Goal: Task Accomplishment & Management: Manage account settings

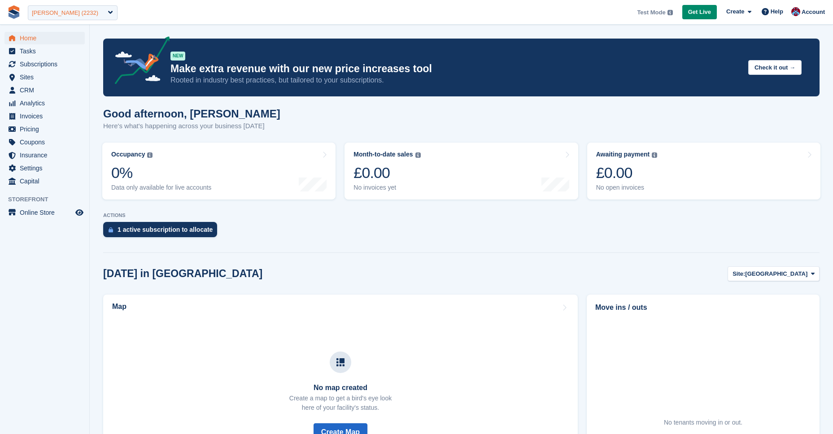
click at [57, 13] on div "MoveMate (2232)" at bounding box center [65, 13] width 66 height 9
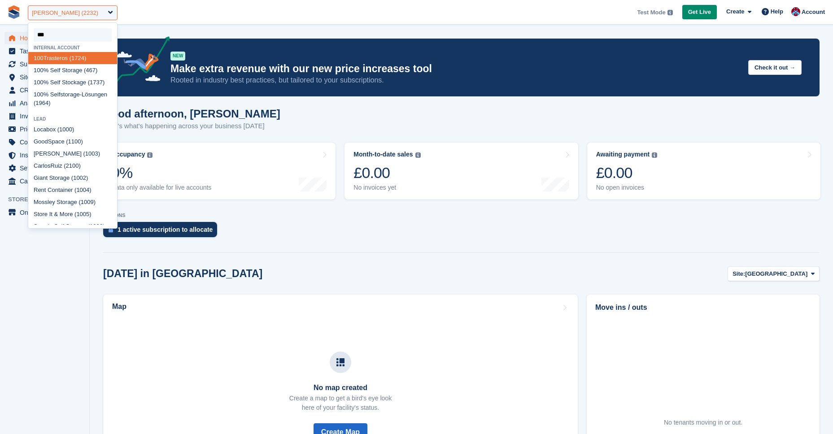
type input "****"
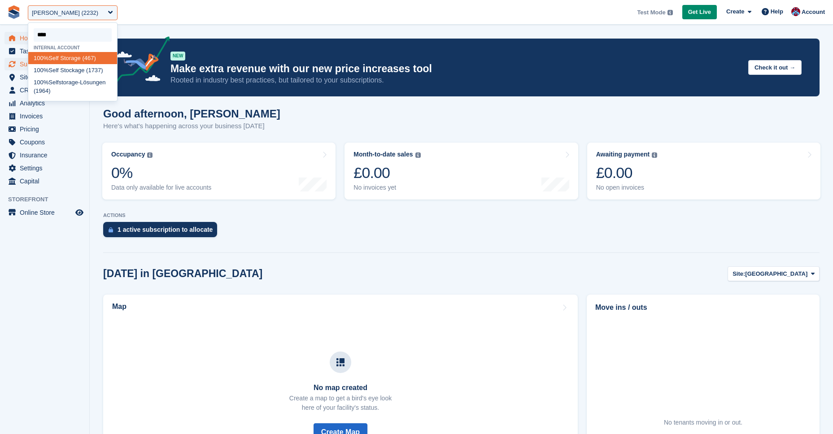
click at [60, 59] on div "100% Self Storage (467)" at bounding box center [72, 58] width 89 height 12
select select "***"
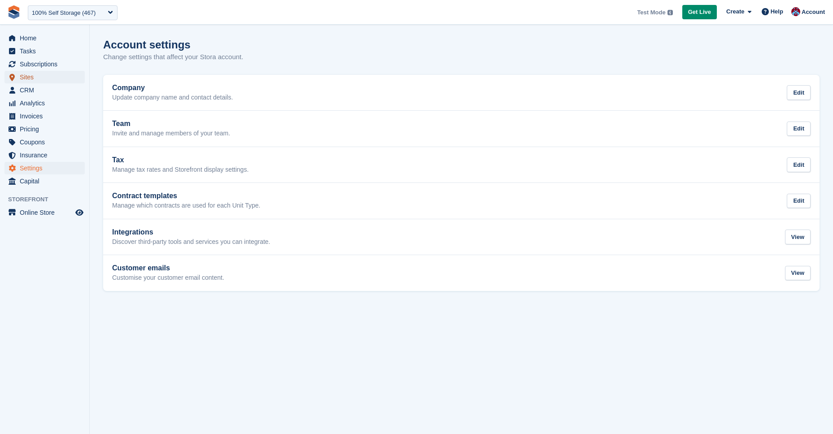
click at [39, 72] on span "Sites" at bounding box center [47, 77] width 54 height 13
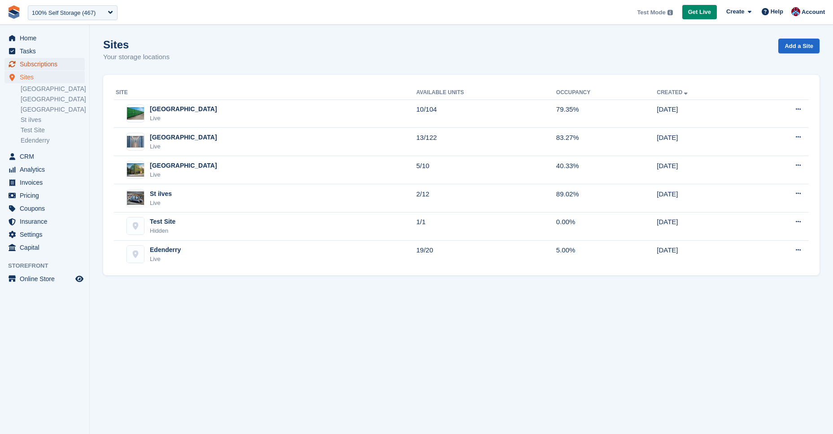
click at [38, 66] on span "Subscriptions" at bounding box center [47, 64] width 54 height 13
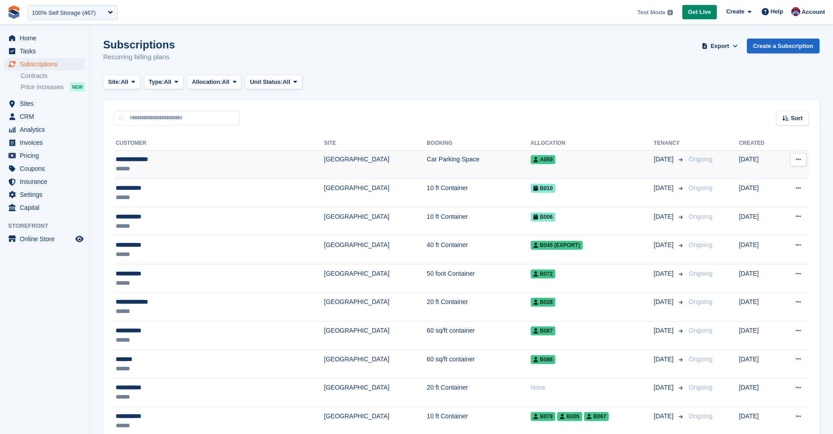
click at [164, 170] on div "******" at bounding box center [182, 168] width 132 height 9
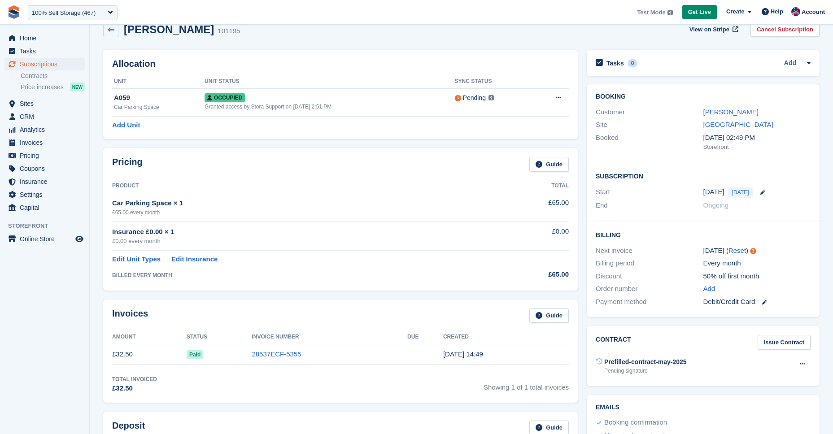
scroll to position [15, 0]
click at [789, 205] on div "Ongoing" at bounding box center [756, 207] width 107 height 10
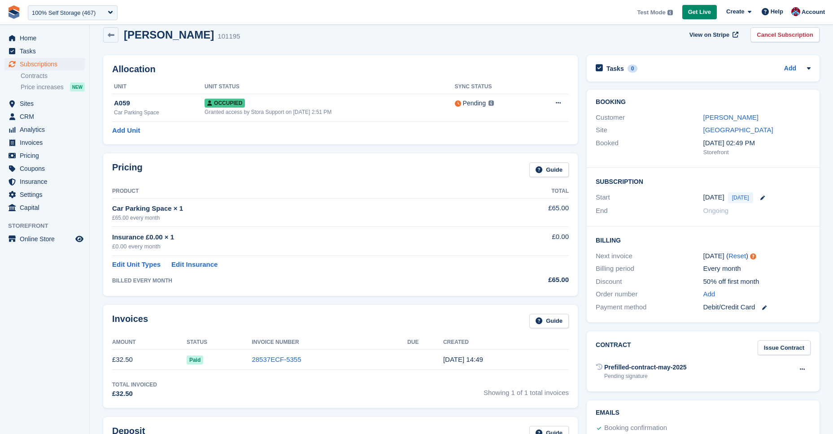
scroll to position [0, 0]
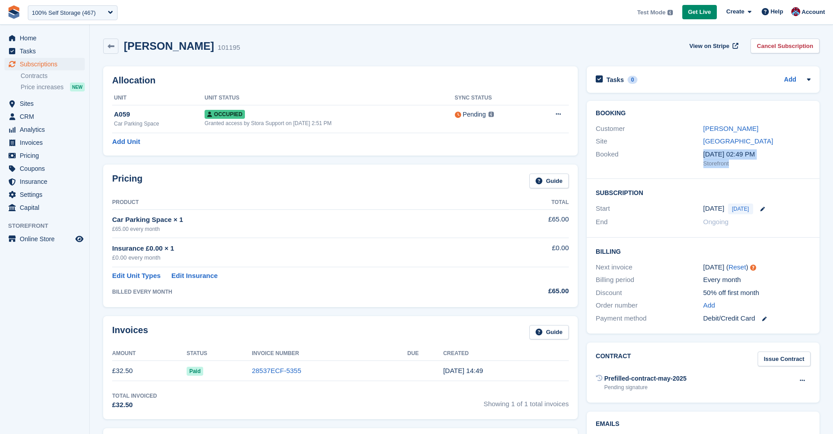
drag, startPoint x: 710, startPoint y: 154, endPoint x: 757, endPoint y: 161, distance: 47.6
click at [756, 160] on div "12 Aug, 02:49 PM Storefront" at bounding box center [756, 158] width 107 height 19
click at [752, 175] on div "Booking Customer Laura Carlisle Site Leicester Booked 12 Aug, 02:49 PM Storefro…" at bounding box center [703, 140] width 233 height 78
drag, startPoint x: 732, startPoint y: 166, endPoint x: 687, endPoint y: 153, distance: 46.4
click at [687, 153] on div "Booked 12 Aug, 02:49 PM Storefront" at bounding box center [702, 159] width 215 height 22
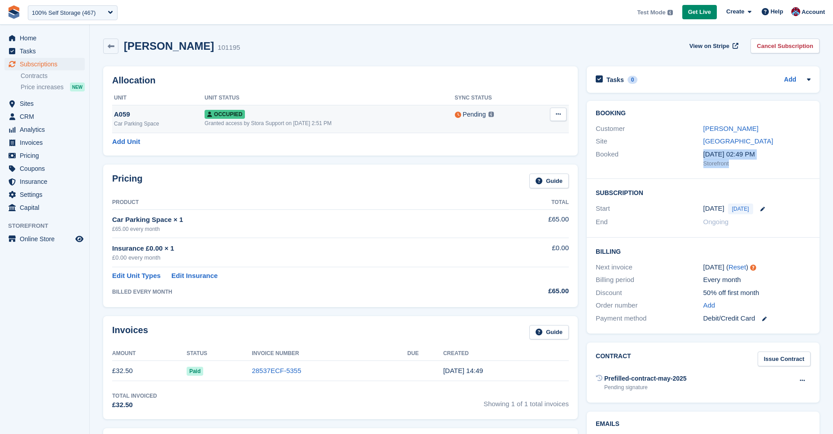
click at [565, 115] on button at bounding box center [558, 114] width 17 height 13
click at [561, 115] on button at bounding box center [558, 114] width 17 height 13
click at [556, 116] on icon at bounding box center [558, 114] width 5 height 6
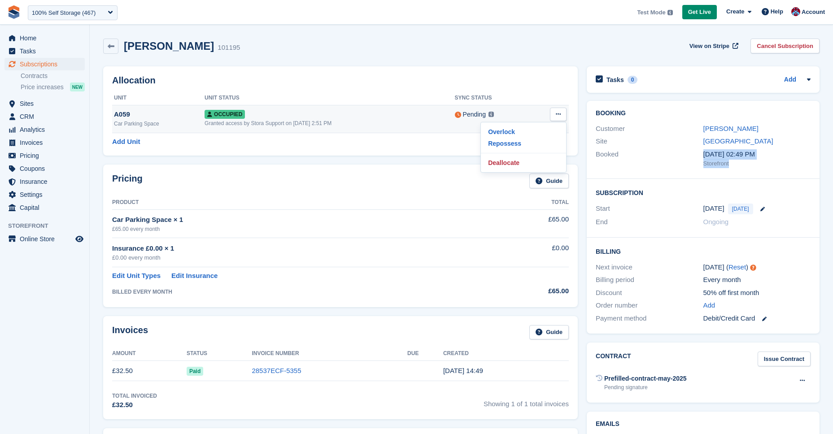
click at [556, 116] on icon at bounding box center [558, 114] width 5 height 6
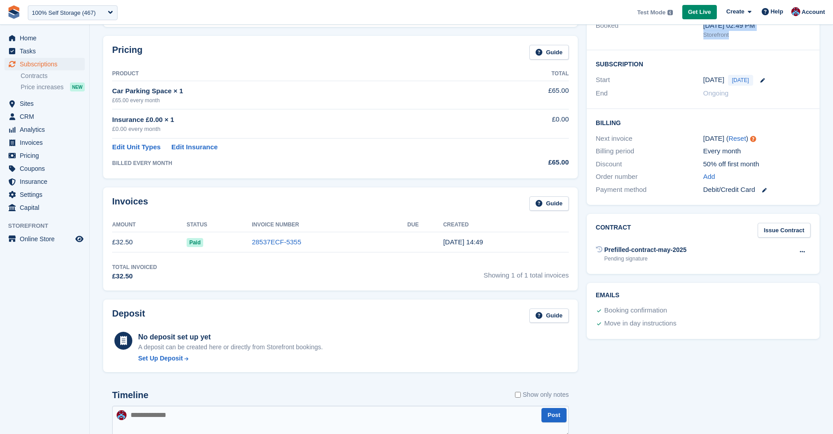
scroll to position [125, 0]
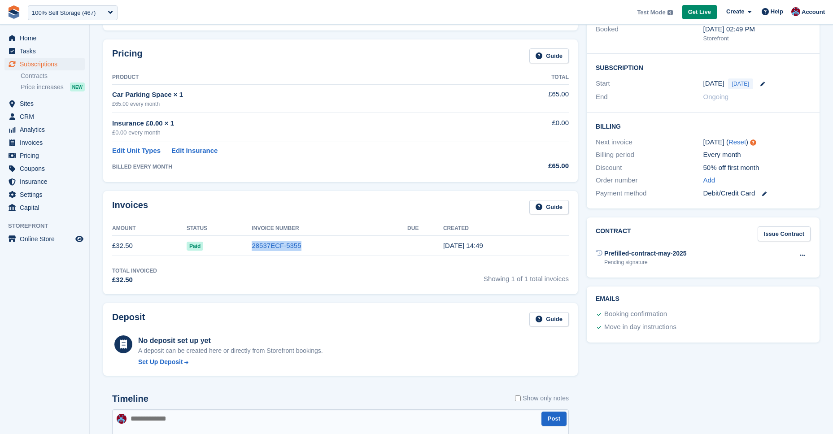
drag, startPoint x: 251, startPoint y: 251, endPoint x: 345, endPoint y: 247, distance: 94.7
click at [346, 249] on tr "£32.50 Paid 28537ECF-5355 12 Aug, 14:49" at bounding box center [340, 246] width 456 height 20
click at [317, 175] on div "Pricing Guide Product Total Car Parking Space × 1 £65.00 every month £65.00 Ins…" at bounding box center [340, 111] width 474 height 142
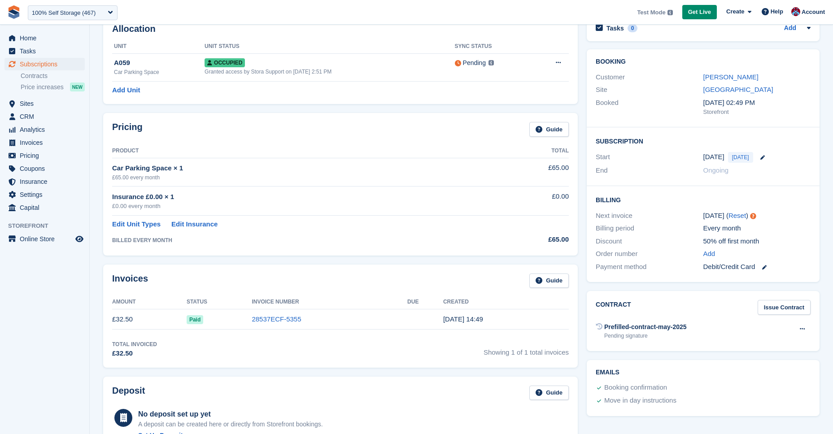
scroll to position [42, 0]
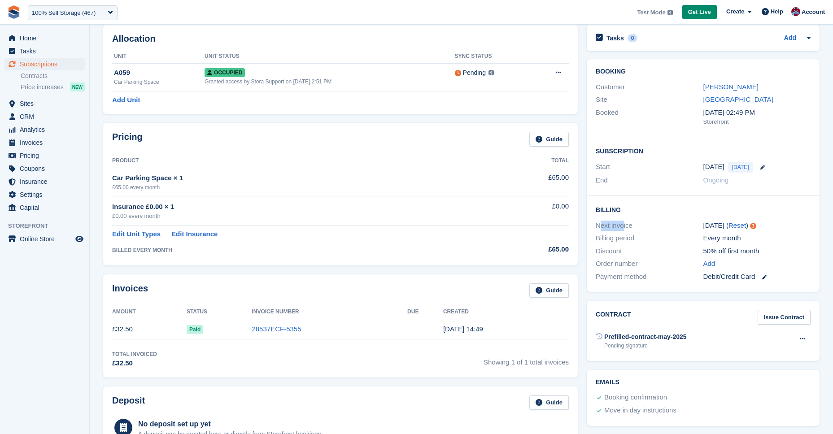
drag, startPoint x: 599, startPoint y: 226, endPoint x: 625, endPoint y: 226, distance: 25.6
click at [625, 226] on div "Next invoice" at bounding box center [648, 226] width 107 height 10
click at [625, 225] on div "Next invoice" at bounding box center [648, 226] width 107 height 10
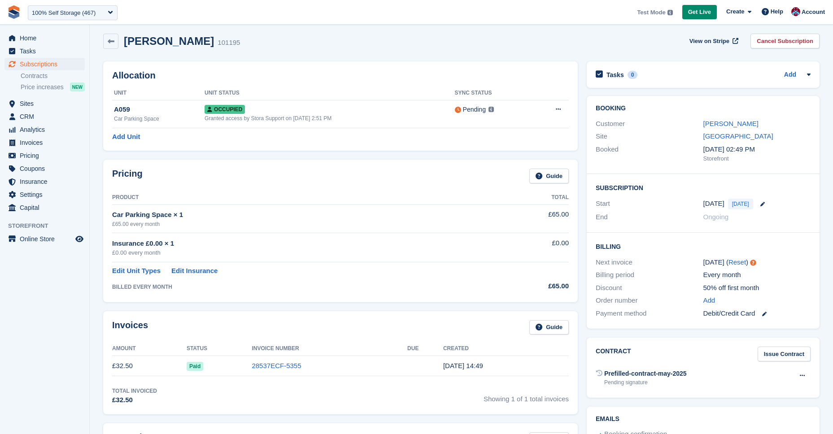
scroll to position [0, 0]
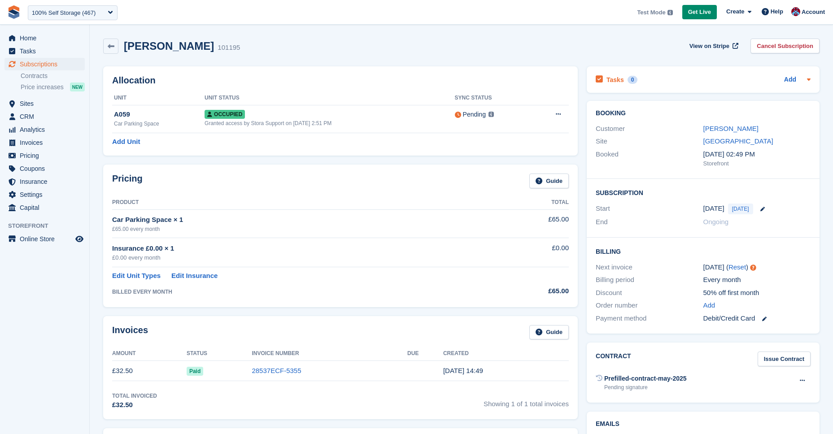
click at [739, 75] on div "Tasks 0 Add" at bounding box center [702, 80] width 215 height 12
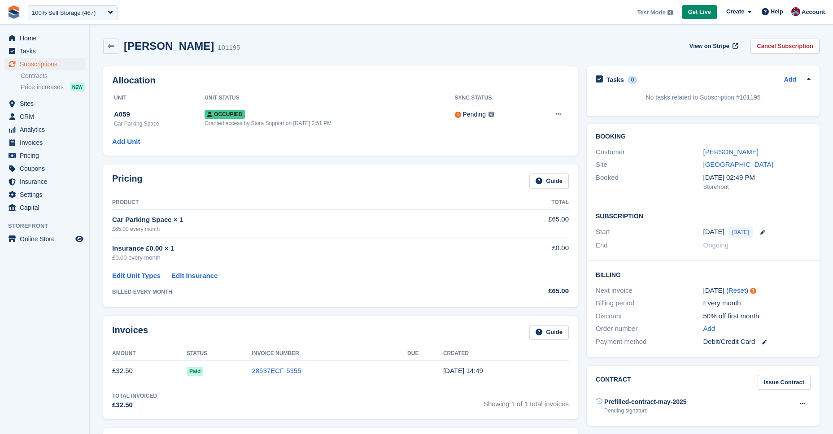
click at [739, 75] on div "Tasks 0 Add" at bounding box center [702, 80] width 215 height 12
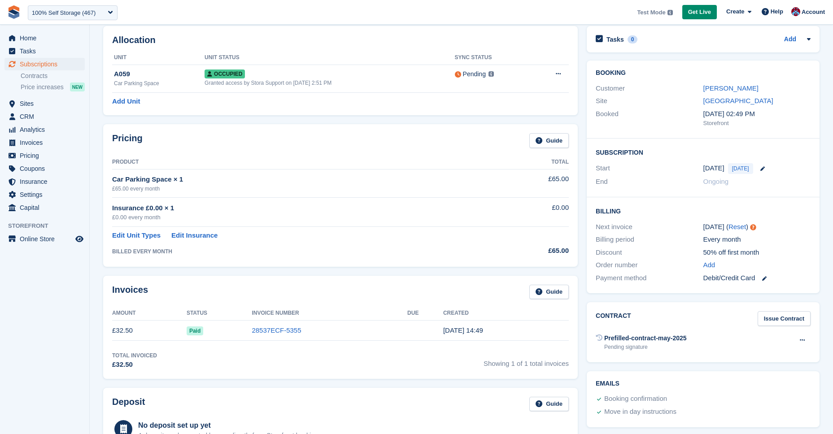
scroll to position [43, 0]
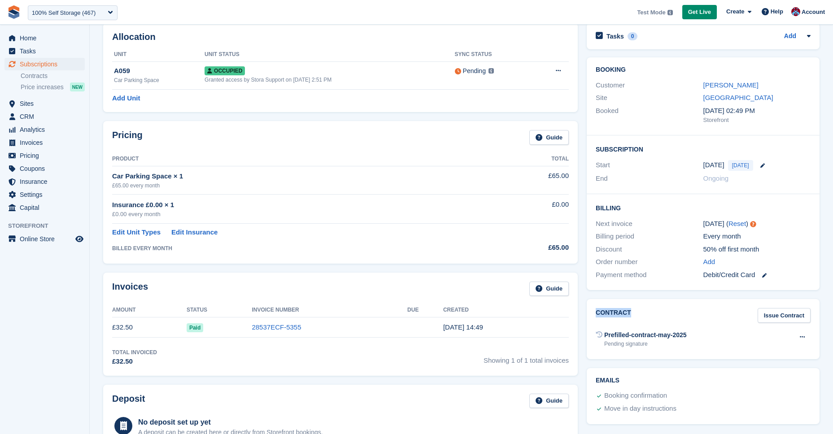
drag, startPoint x: 596, startPoint y: 313, endPoint x: 636, endPoint y: 314, distance: 39.5
click at [636, 314] on div "Contract Issue Contract Prefilled-contract-may-2025 Pending signature Void cont…" at bounding box center [703, 329] width 233 height 60
click at [665, 326] on div "Contract Issue Contract Prefilled-contract-may-2025 Pending signature Void cont…" at bounding box center [703, 329] width 233 height 60
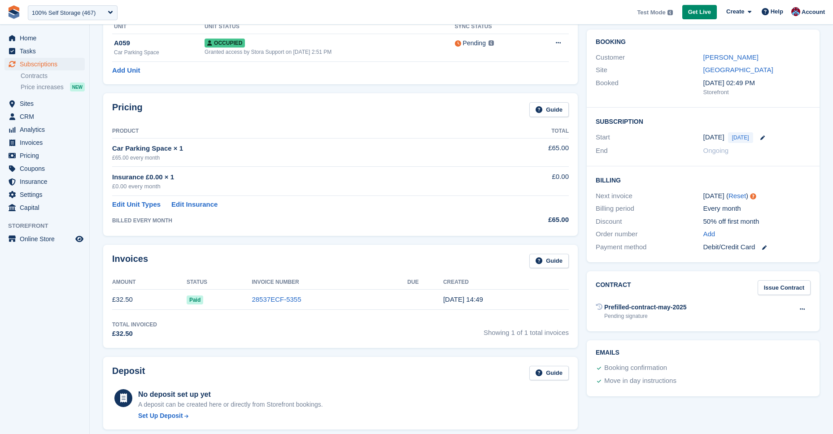
scroll to position [0, 0]
